Goal: Complete application form: Complete application form

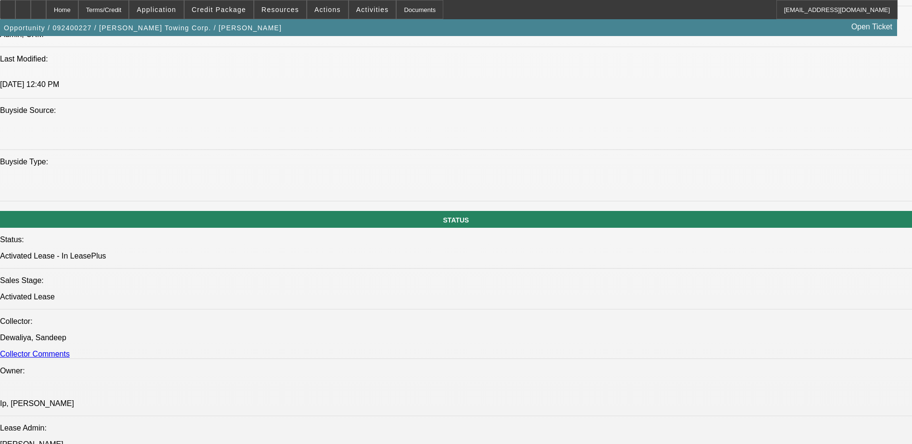
select select "0"
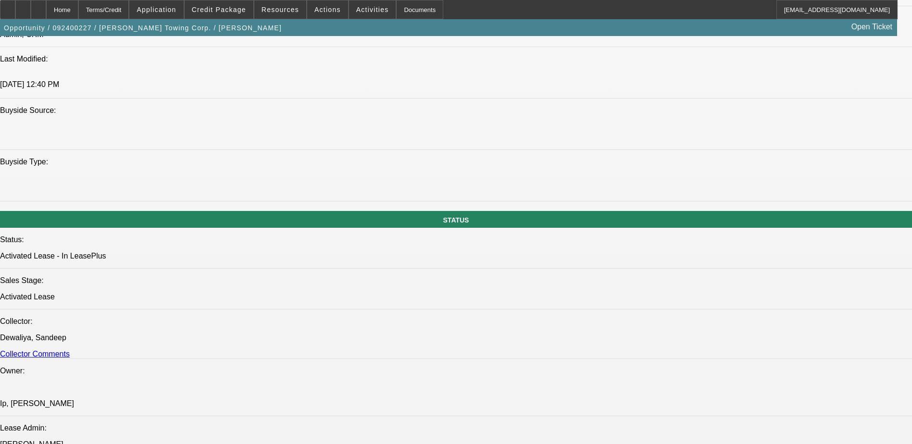
select select "0"
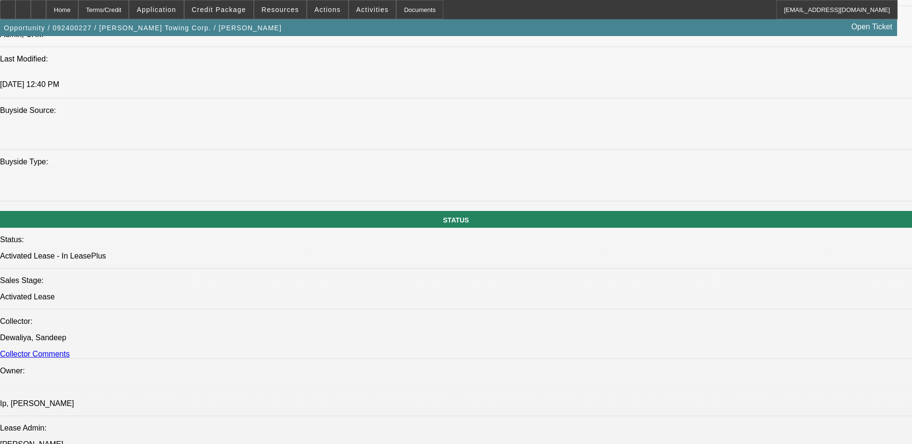
select select "0"
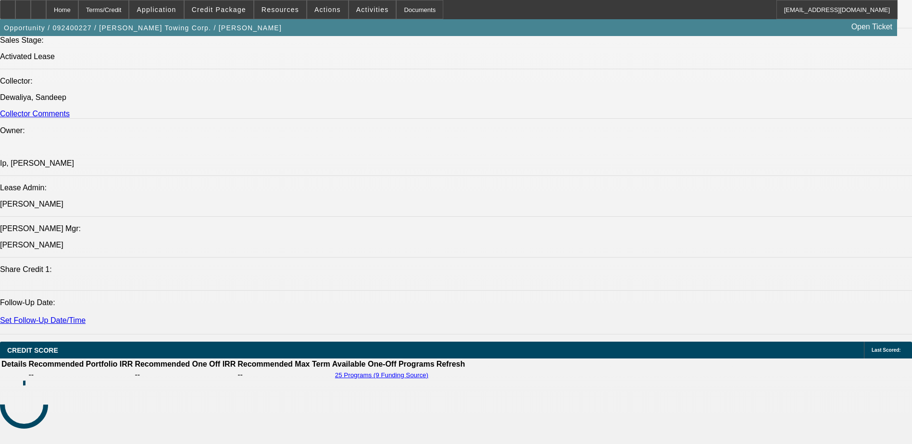
select select "1"
select select "2"
select select "6"
select select "1"
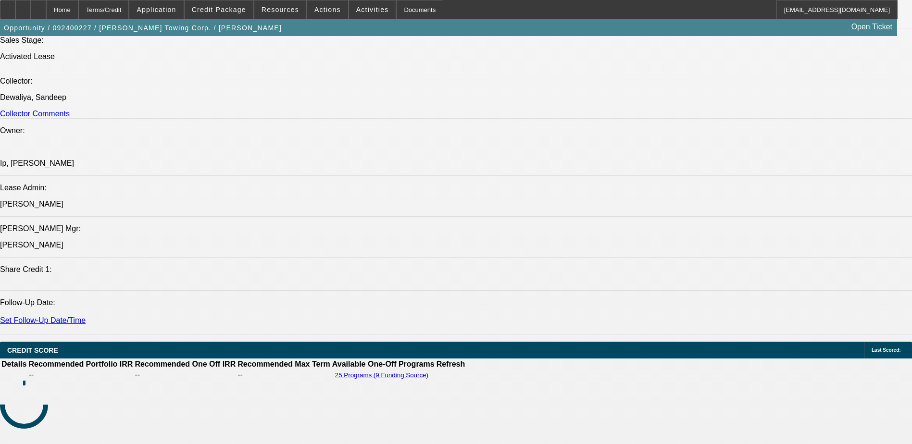
select select "6"
select select "1"
select select "6"
select select "1"
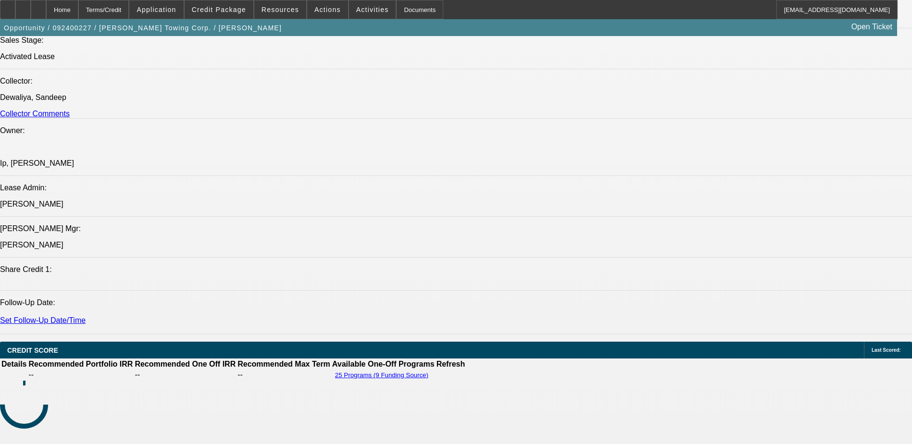
select select "1"
select select "6"
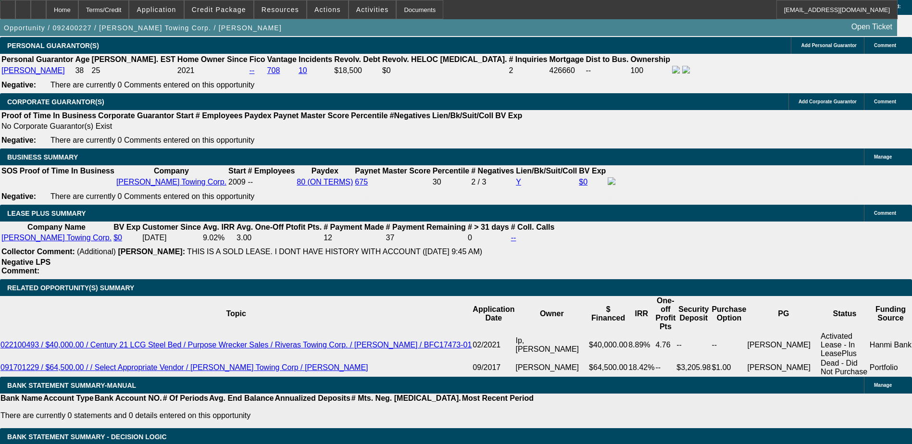
scroll to position [1429, 0]
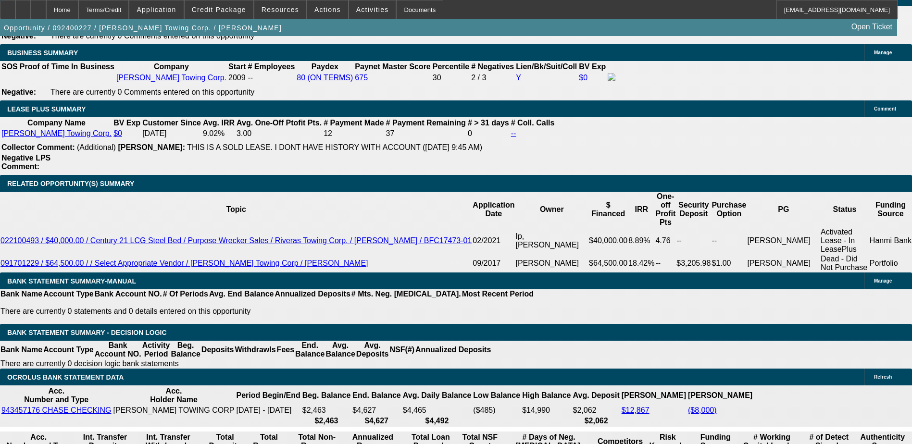
scroll to position [1525, 0]
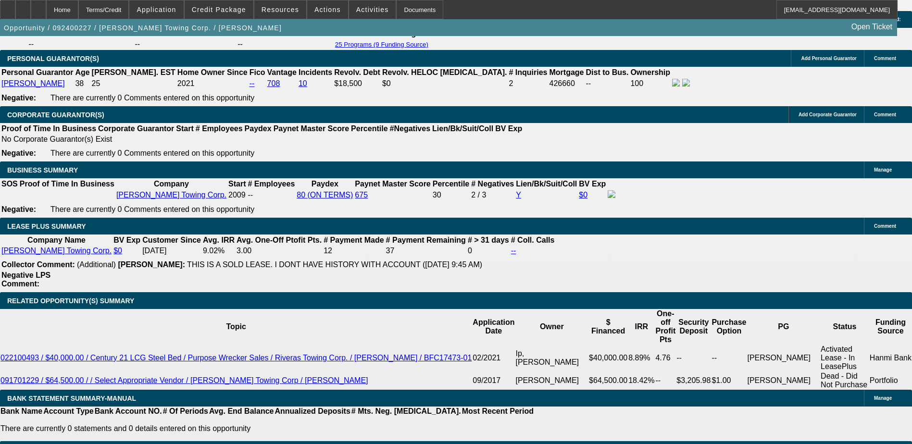
scroll to position [1491, 0]
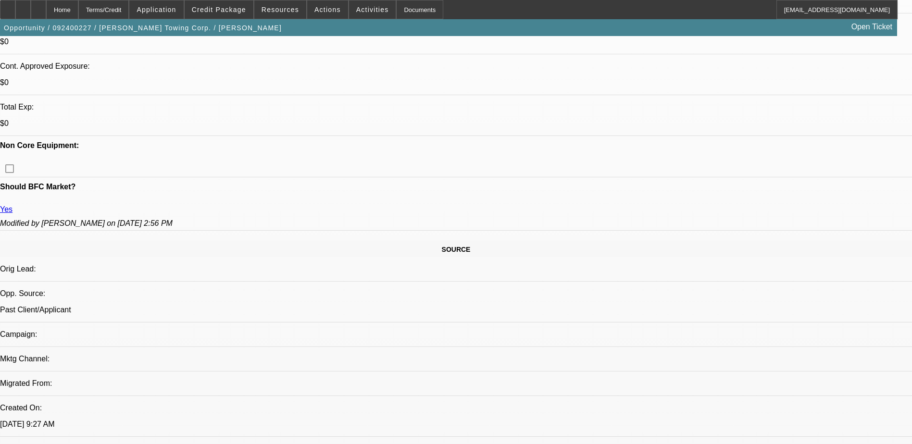
scroll to position [385, 0]
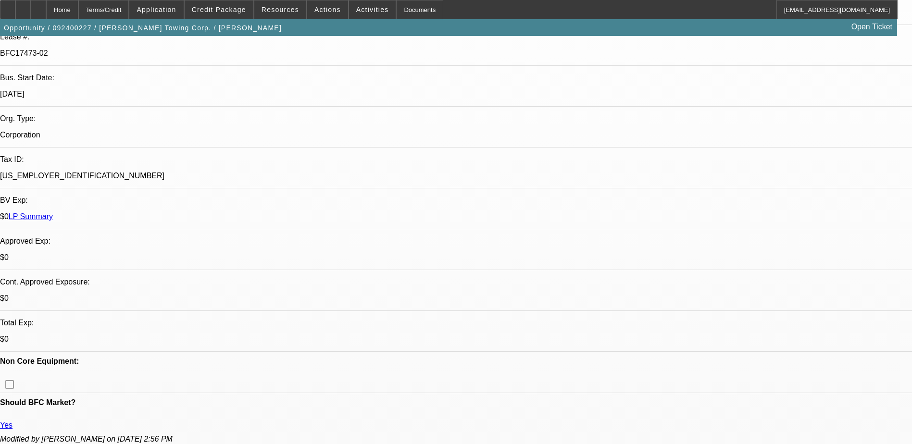
scroll to position [0, 0]
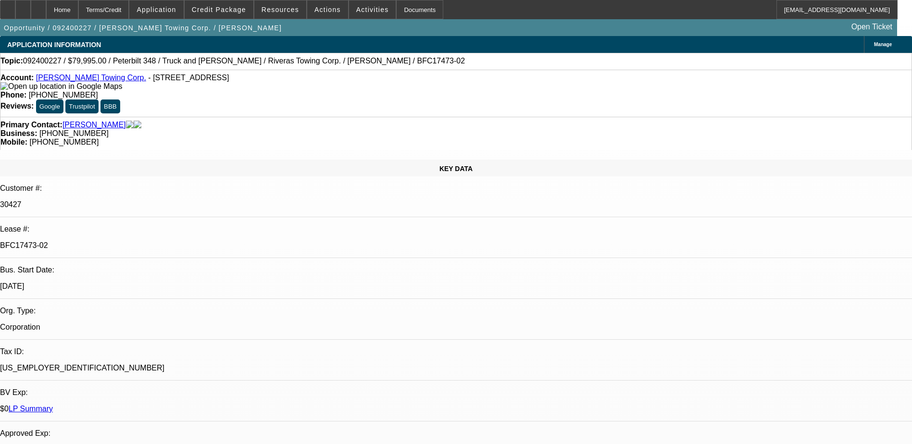
click at [293, 59] on span "092400227 / $79,995.00 / Peterbilt 348 / Truck and Van Outlet / Riveras Towing …" at bounding box center [244, 61] width 442 height 9
drag, startPoint x: 293, startPoint y: 59, endPoint x: 351, endPoint y: 63, distance: 58.3
click at [351, 63] on span "092400227 / $79,995.00 / Peterbilt 348 / Truck and Van Outlet / Riveras Towing …" at bounding box center [244, 61] width 442 height 9
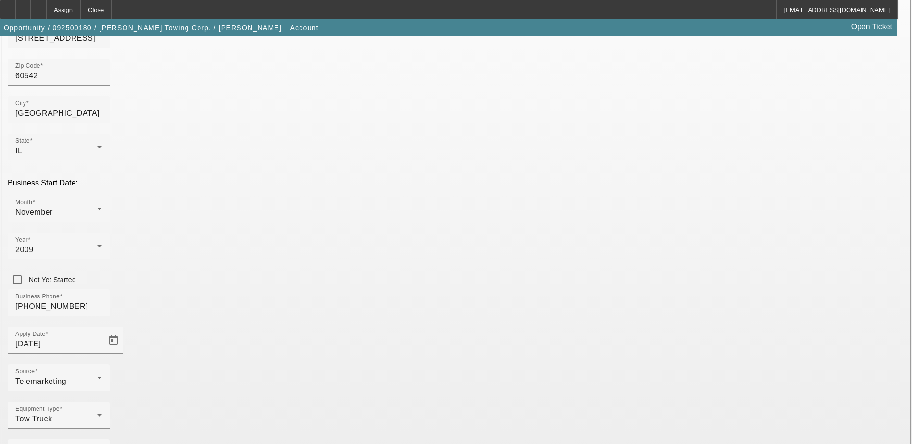
scroll to position [163, 0]
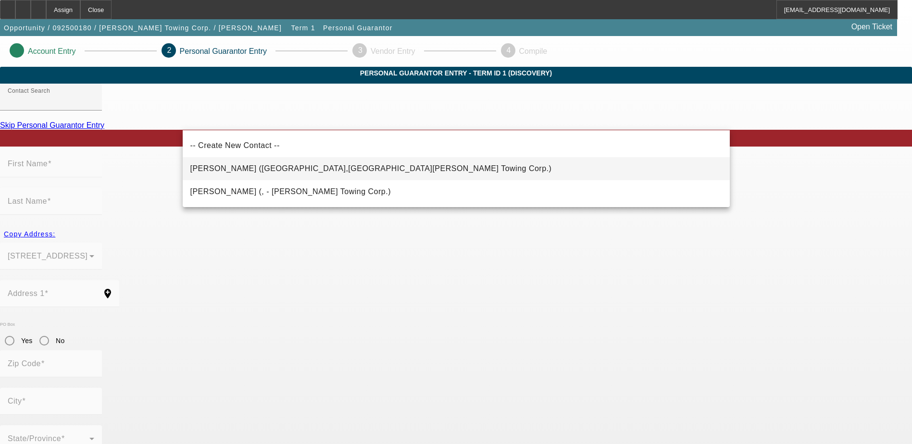
click at [290, 169] on span "[PERSON_NAME] ([GEOGRAPHIC_DATA],[GEOGRAPHIC_DATA][PERSON_NAME] Towing Corp.)" at bounding box center [371, 168] width 362 height 8
type input "[PERSON_NAME] ([GEOGRAPHIC_DATA],[GEOGRAPHIC_DATA][PERSON_NAME] Towing Corp.)"
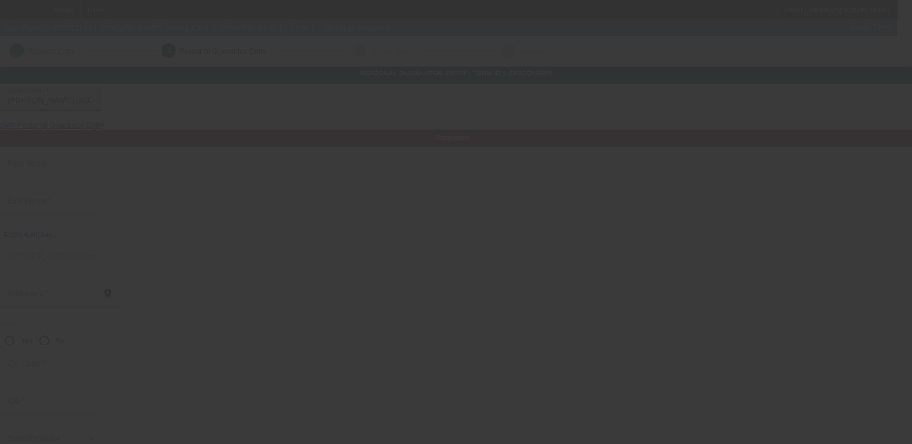
type input "[PERSON_NAME]"
type input "[STREET_ADDRESS]"
radio input "true"
type input "60542"
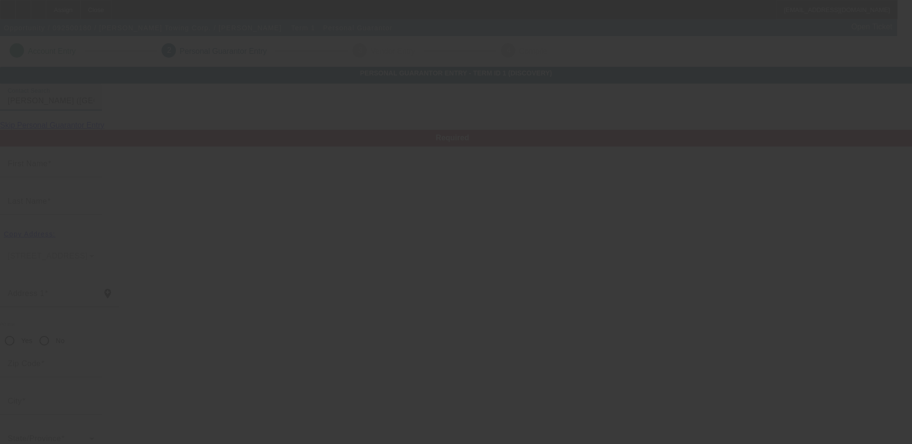
type input "[GEOGRAPHIC_DATA]"
type input "[PHONE_NUMBER]"
type input "100"
type input "772-33-9498"
type input "[EMAIL_ADDRESS][DOMAIN_NAME]"
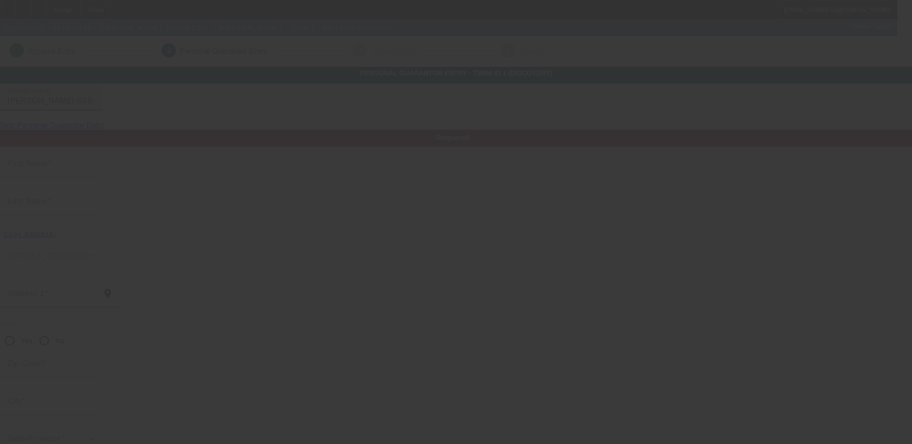
type input "[PHONE_NUMBER]"
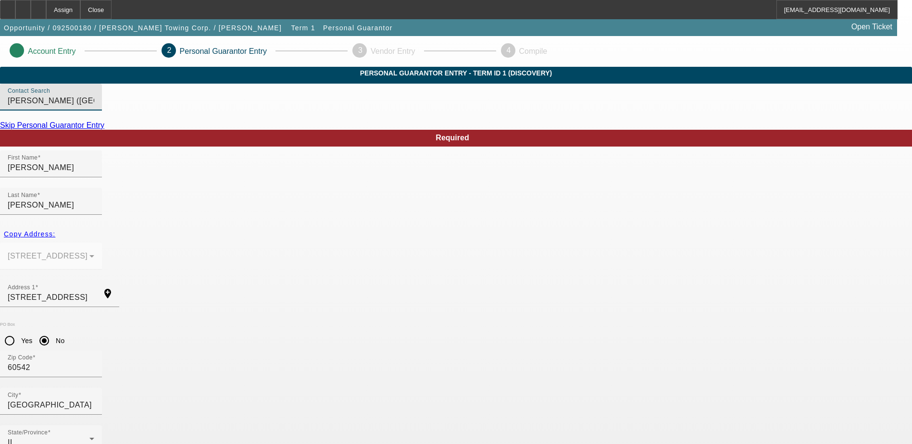
scroll to position [26, 0]
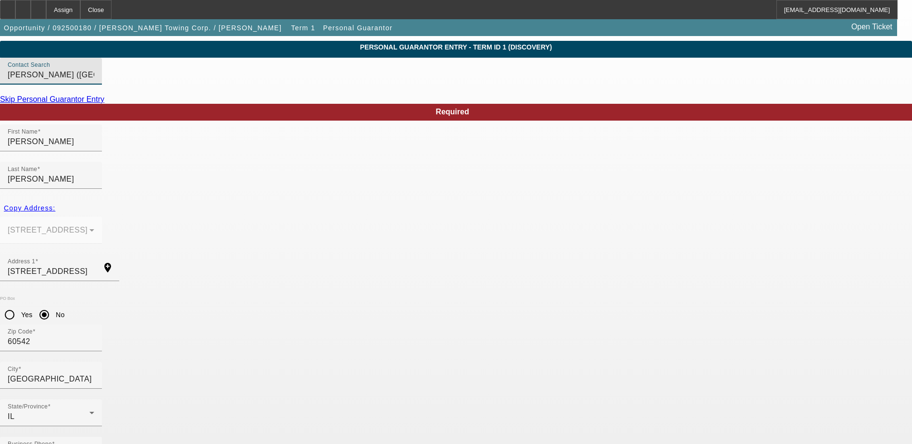
click at [94, 81] on input "[PERSON_NAME] ([GEOGRAPHIC_DATA],[GEOGRAPHIC_DATA][PERSON_NAME] Towing Corp.)" at bounding box center [51, 75] width 87 height 12
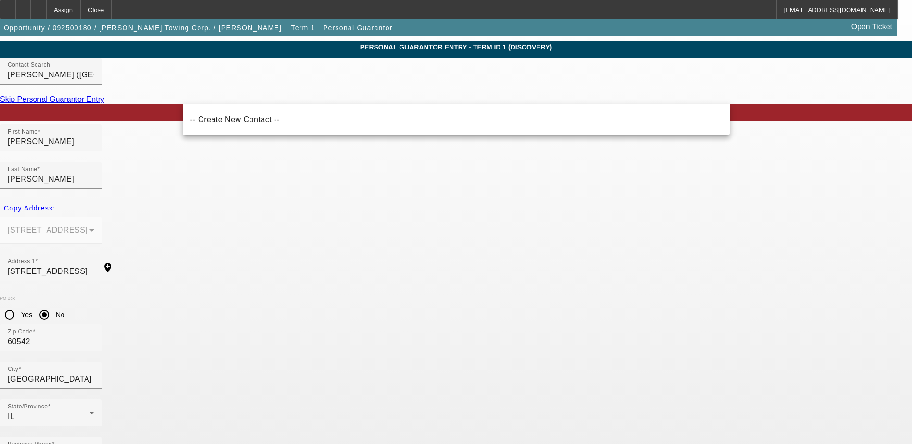
drag, startPoint x: 374, startPoint y: 97, endPoint x: 10, endPoint y: 64, distance: 365.4
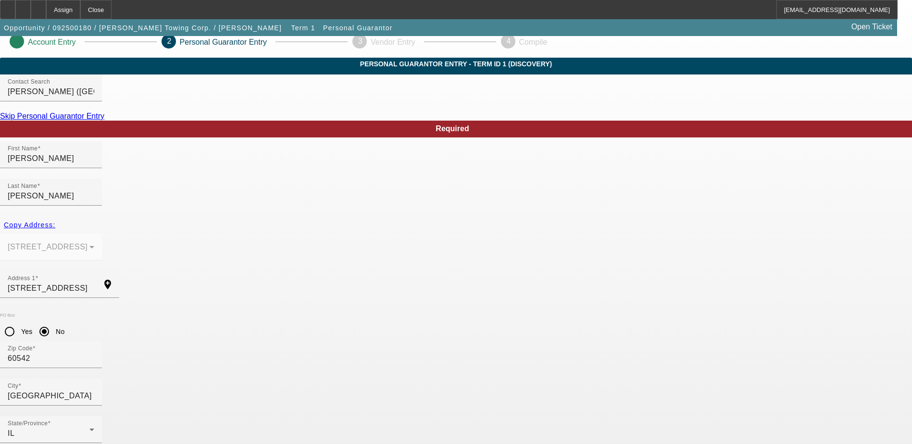
scroll to position [0, 0]
